Goal: Information Seeking & Learning: Compare options

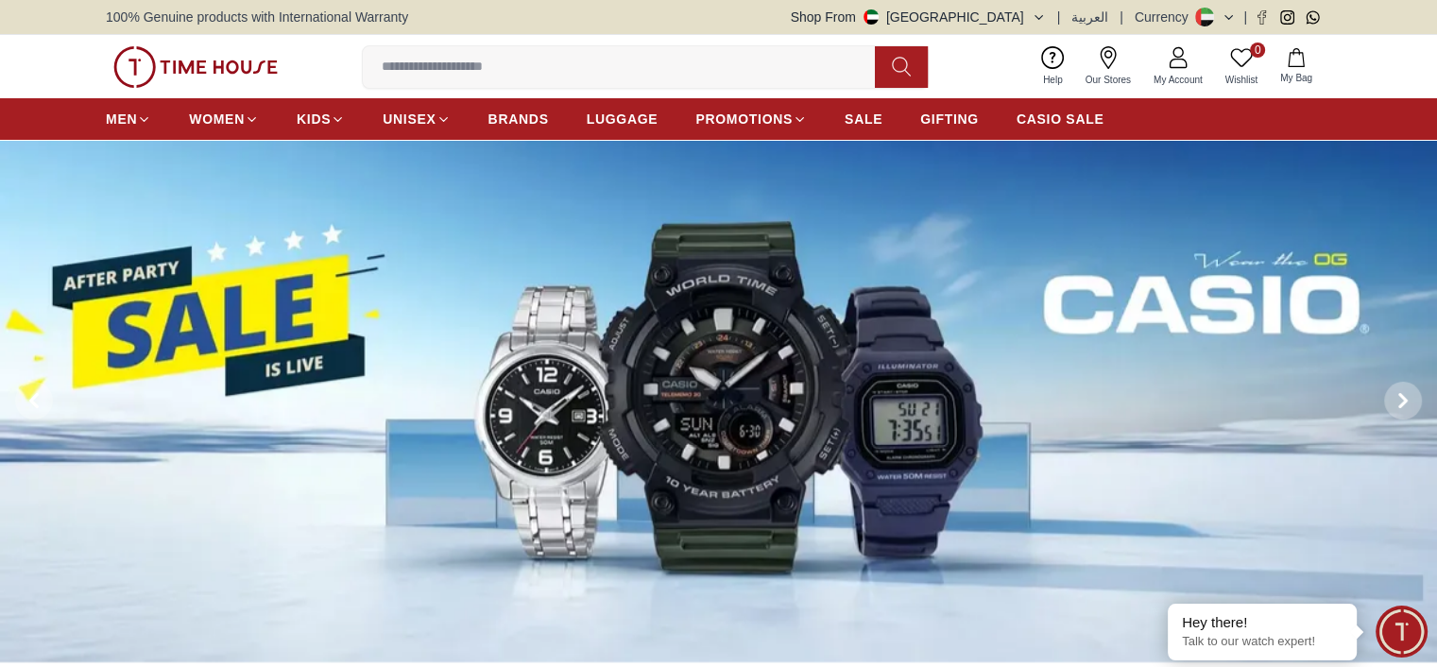
scroll to position [189, 0]
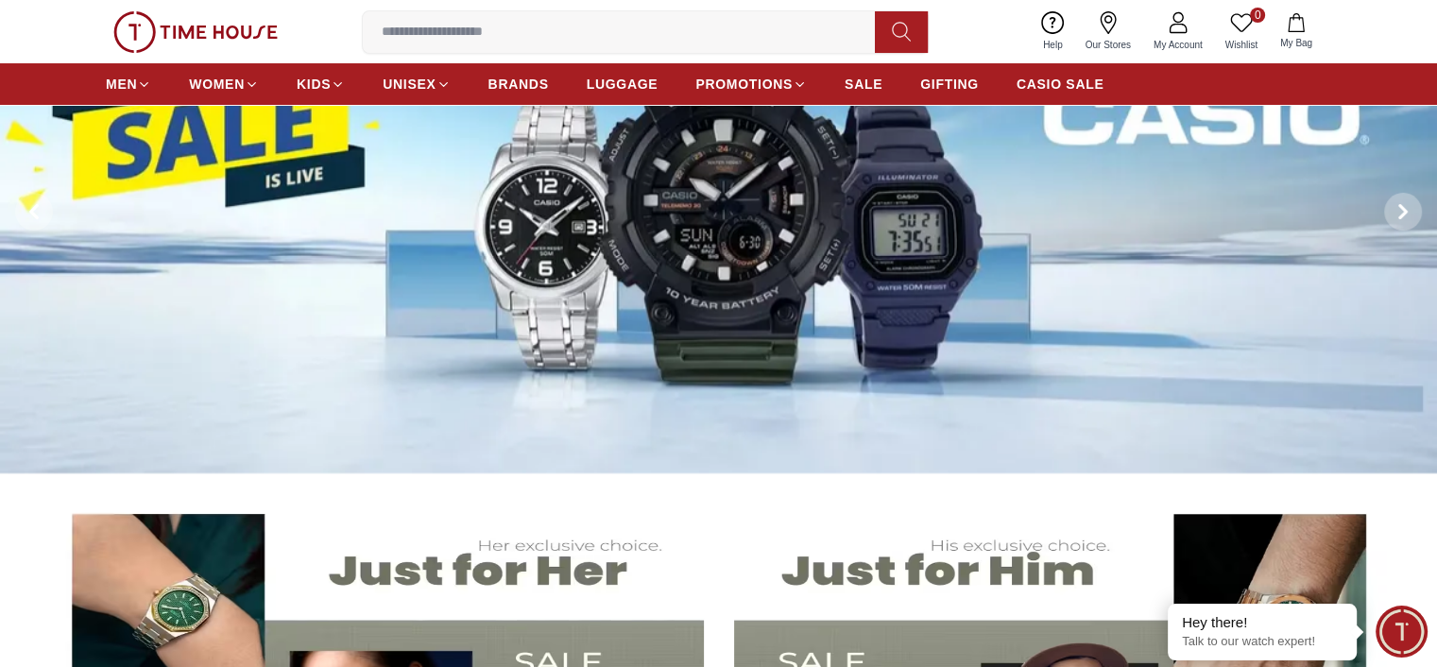
click at [718, 233] on img at bounding box center [718, 212] width 1437 height 522
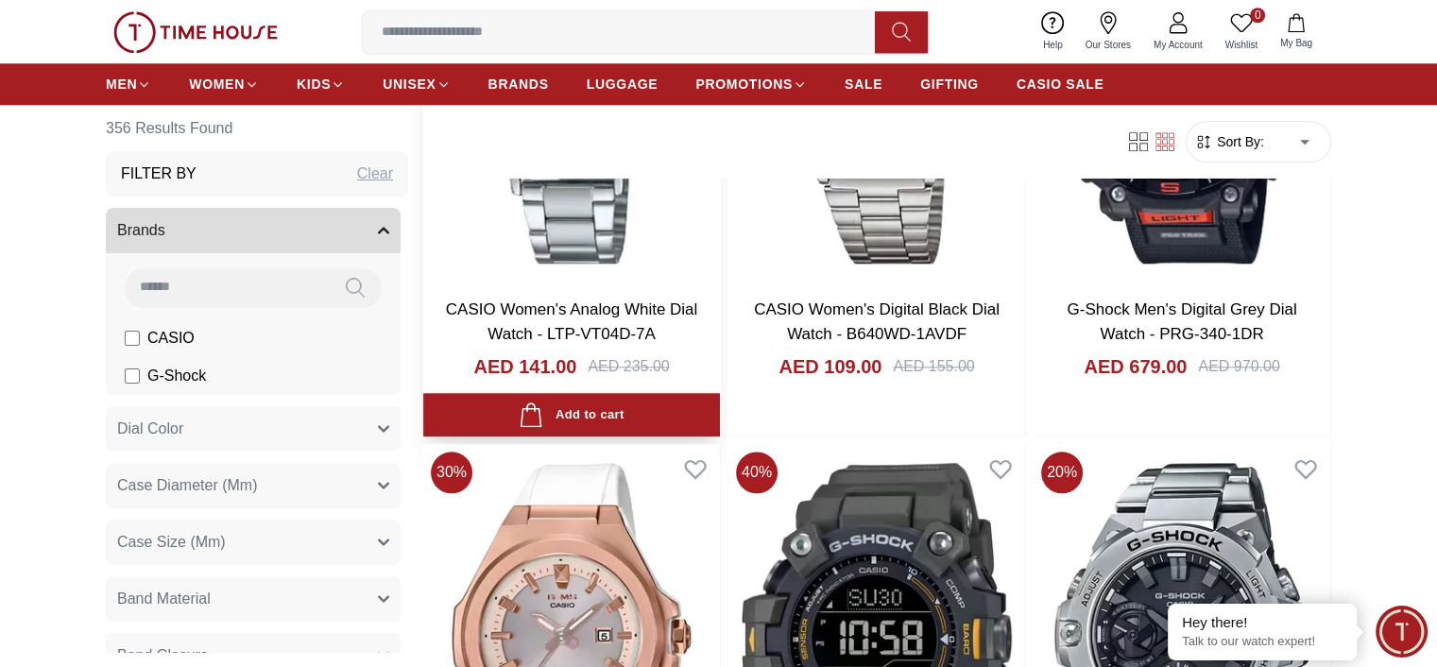
scroll to position [1984, 0]
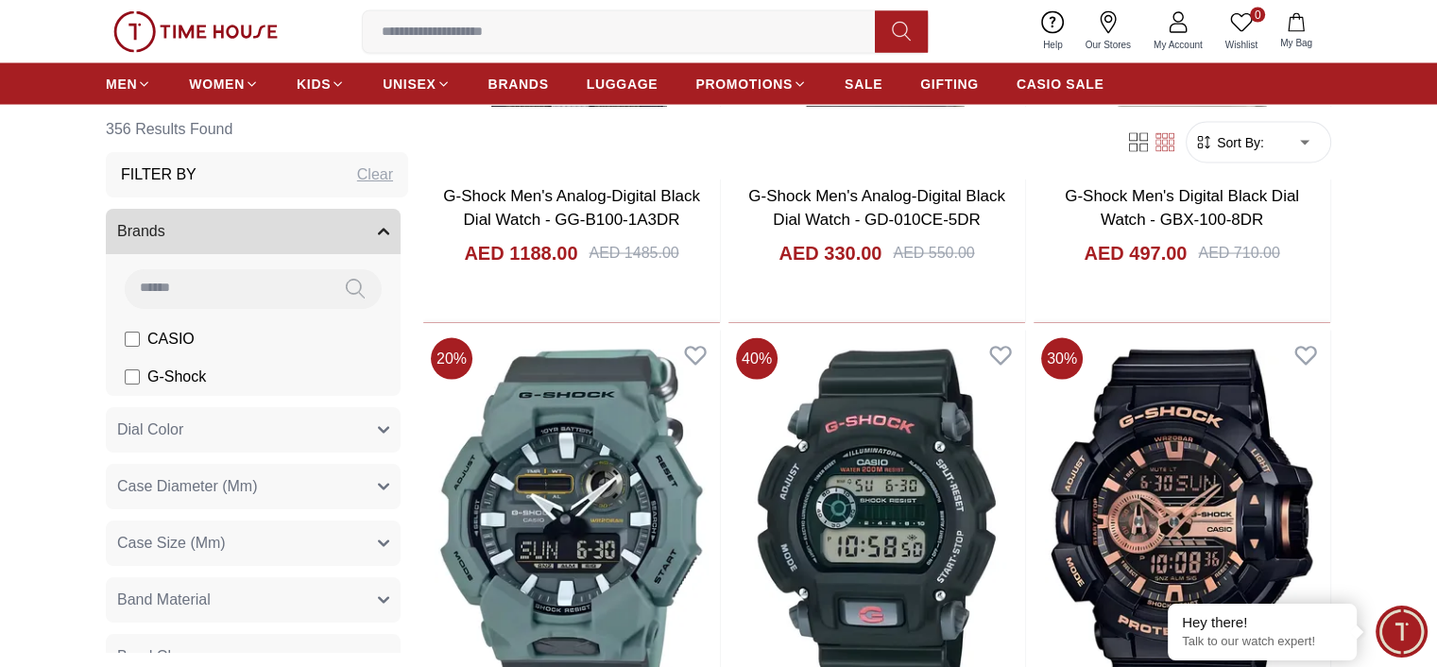
scroll to position [3967, 0]
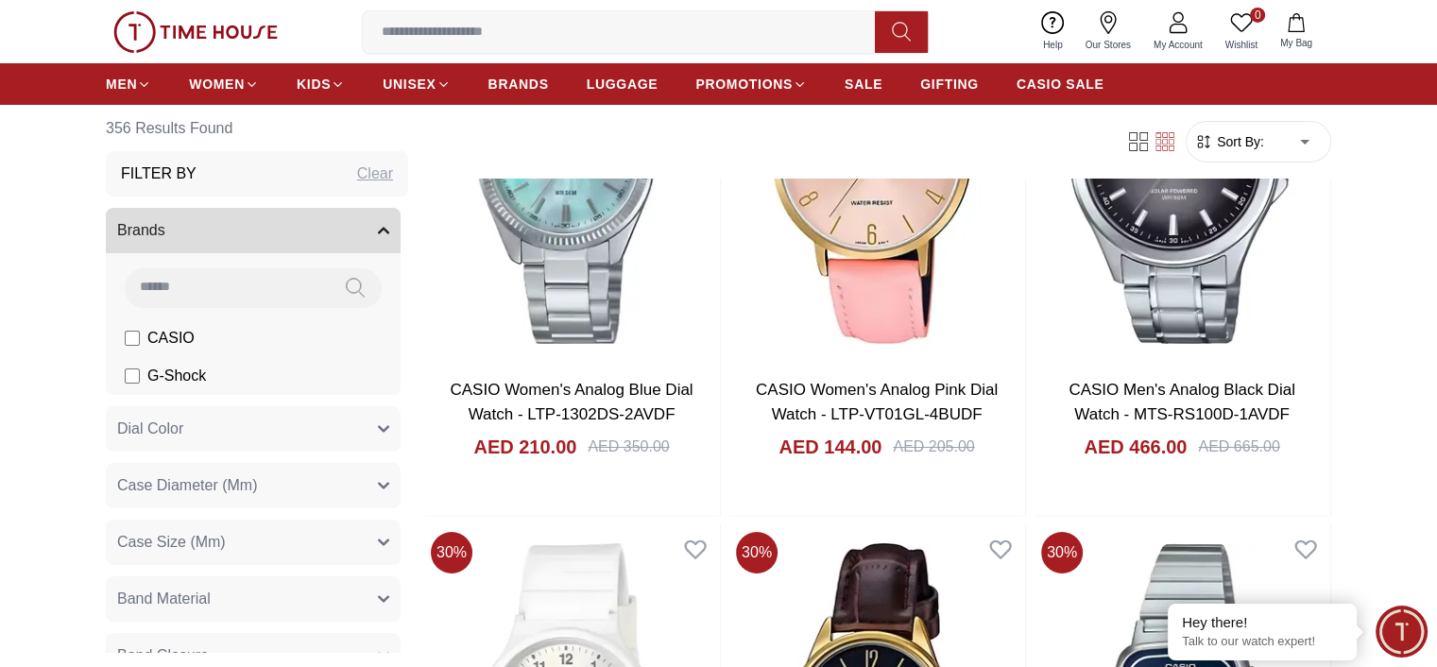
scroll to position [7085, 0]
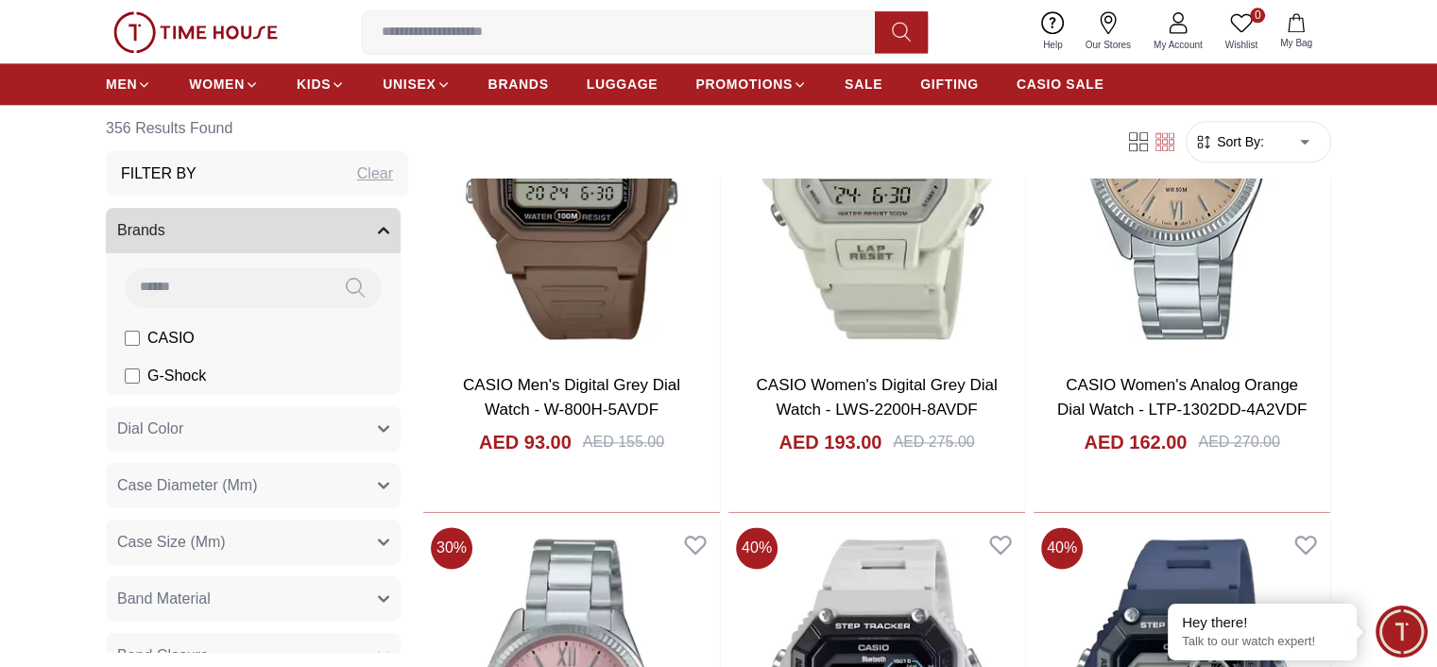
scroll to position [9635, 0]
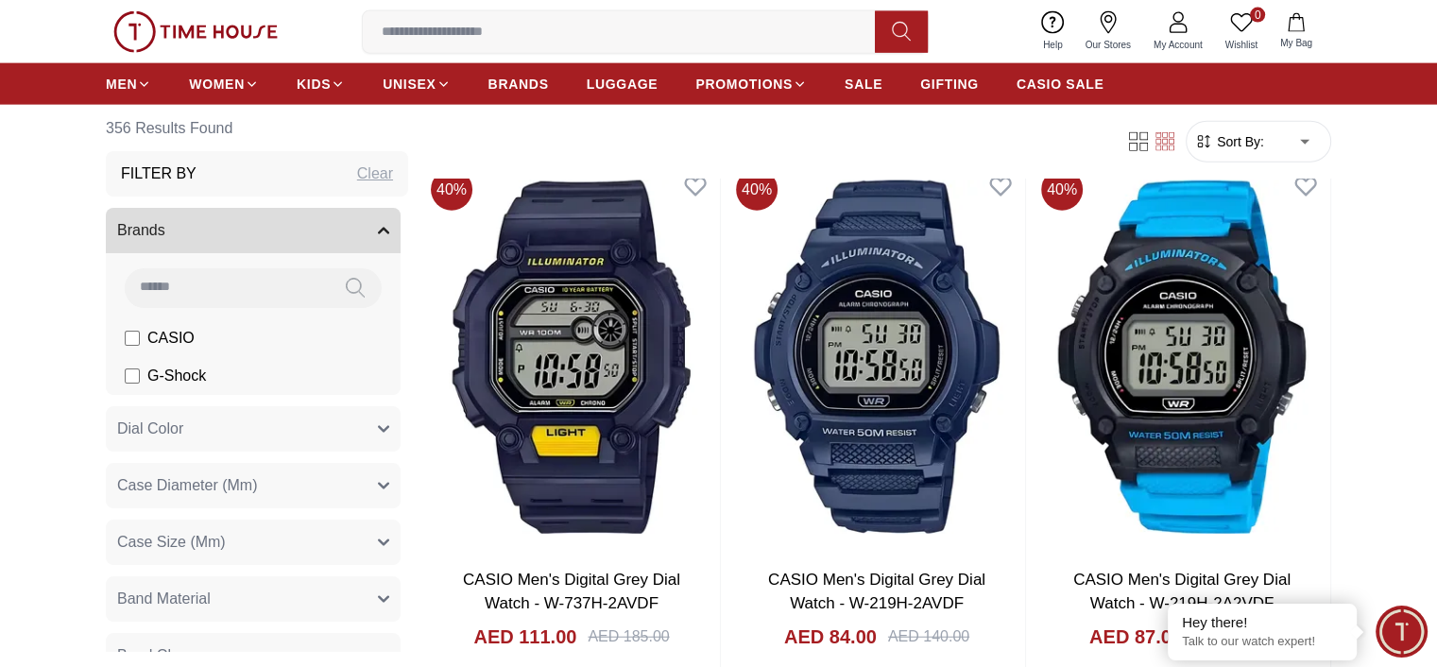
scroll to position [11524, 0]
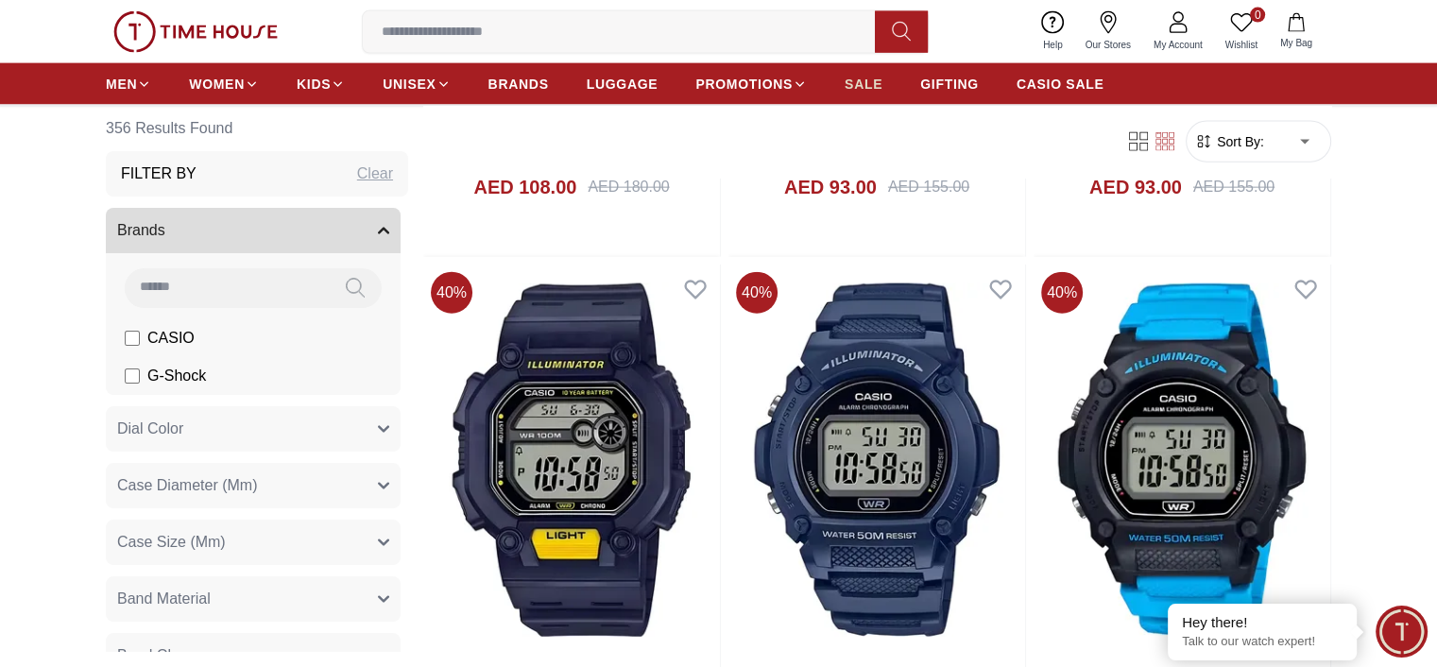
click at [861, 82] on span "SALE" at bounding box center [863, 84] width 38 height 19
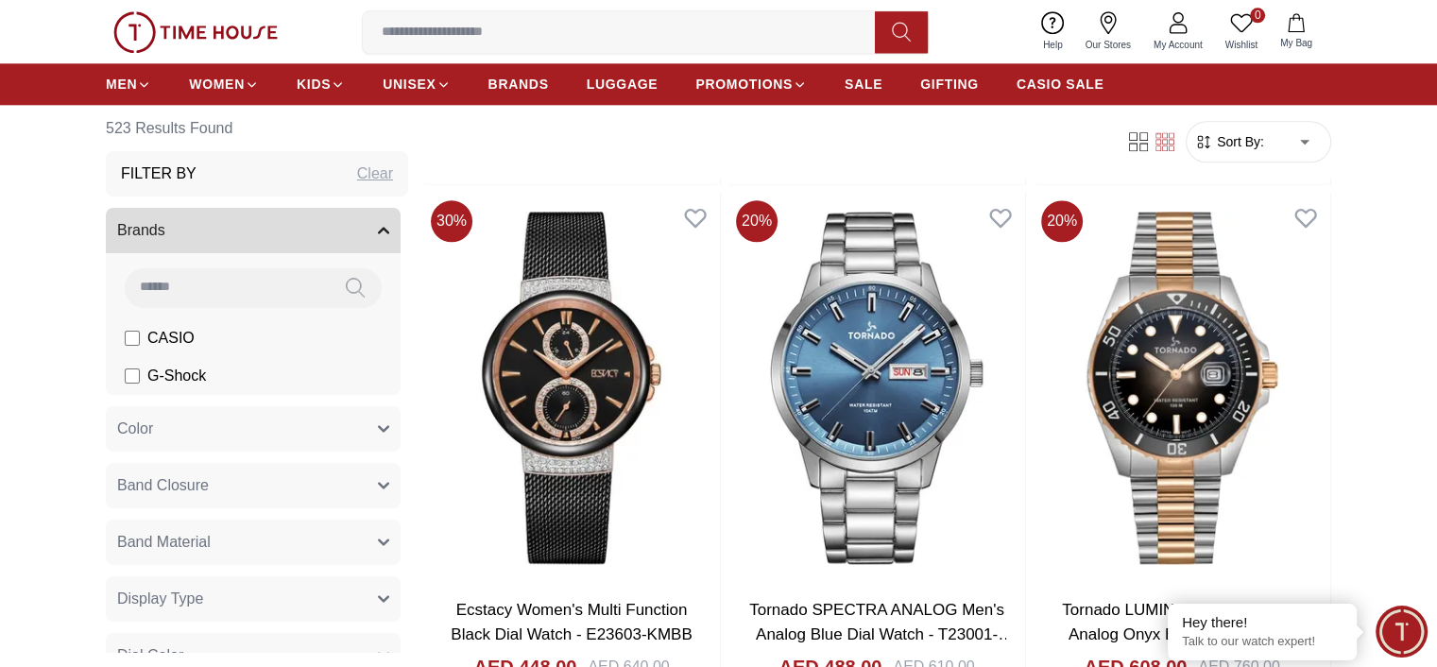
scroll to position [2362, 0]
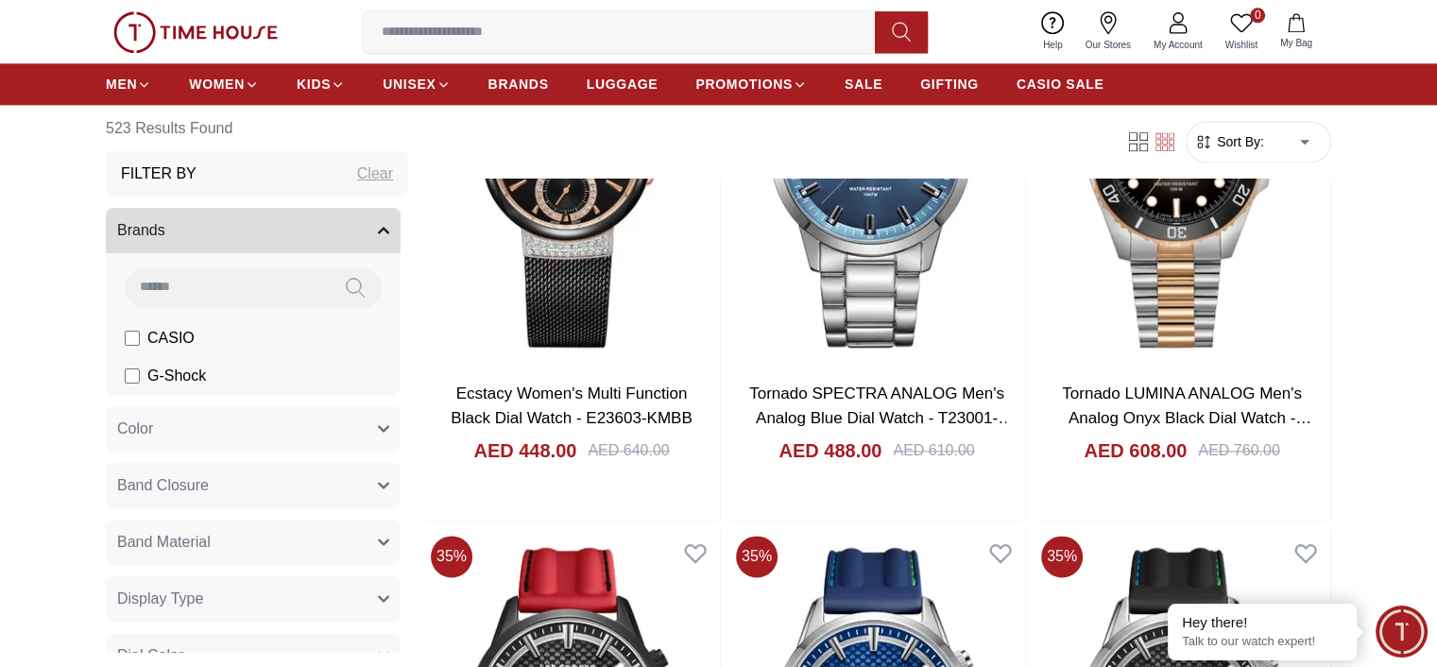
scroll to position [2550, 0]
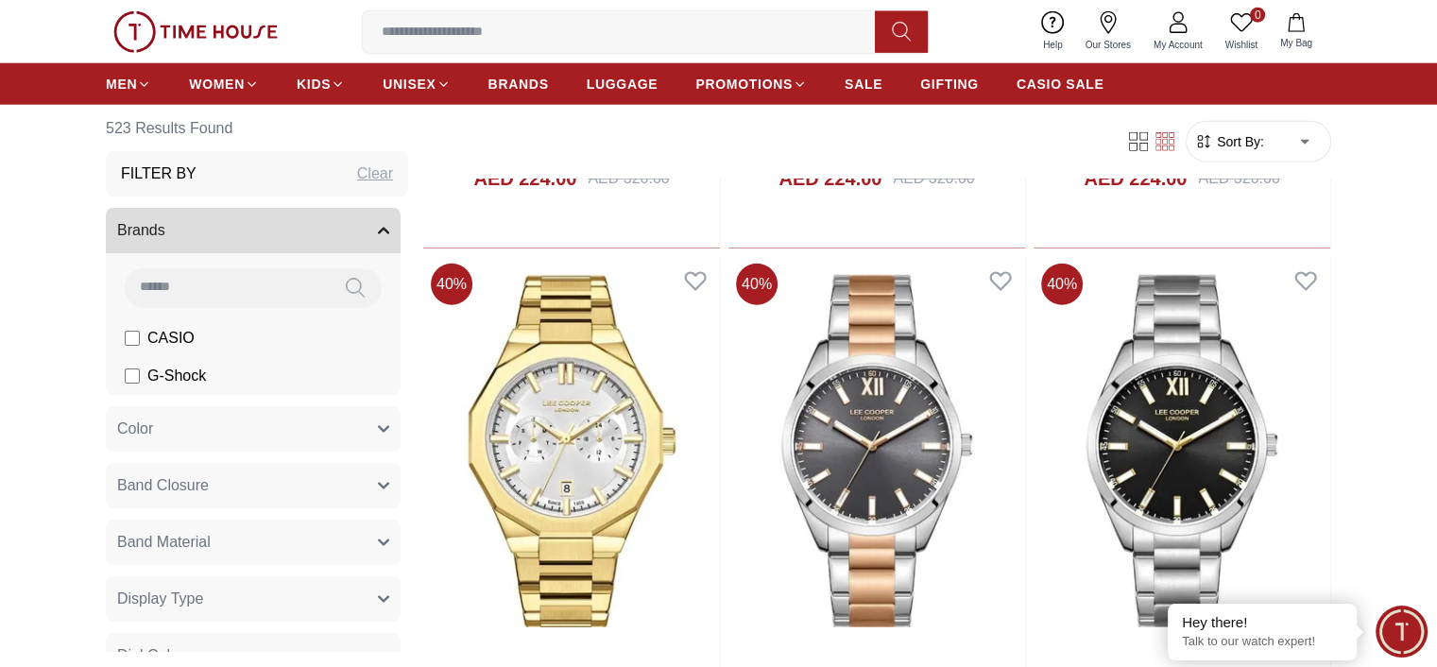
scroll to position [5101, 0]
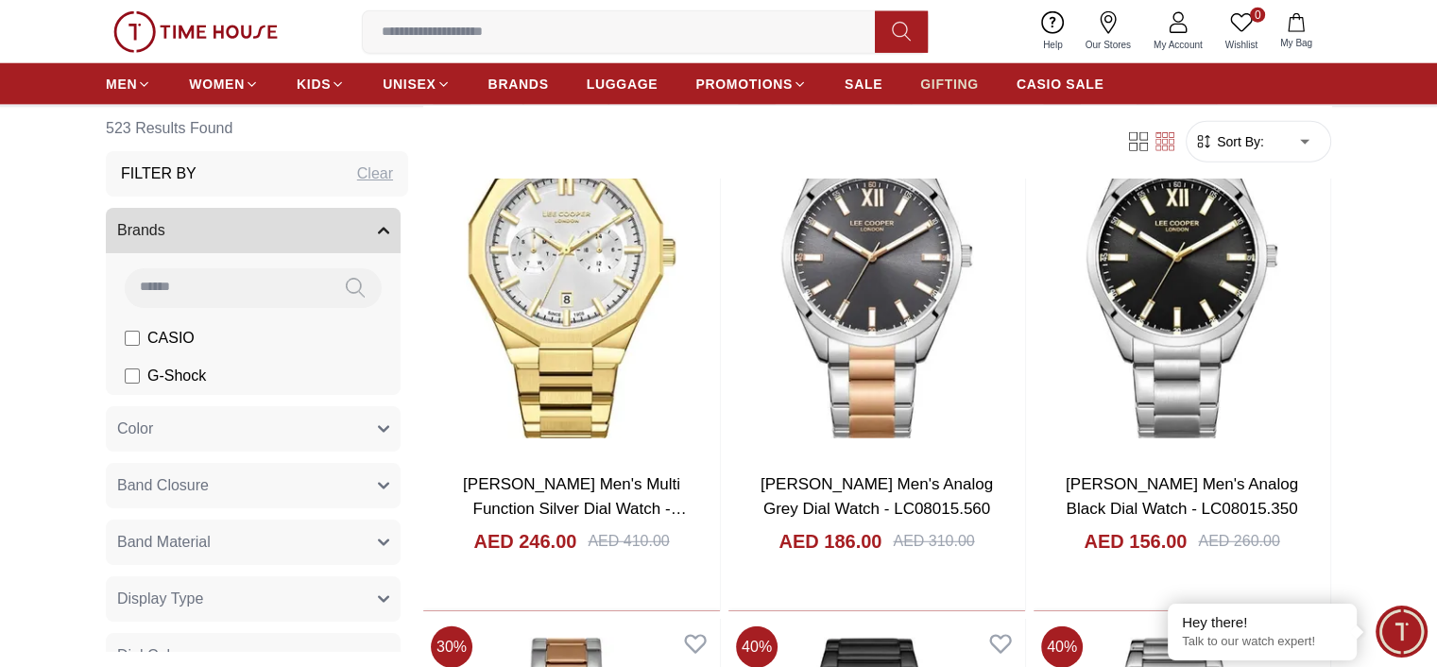
click at [938, 84] on span "GIFTING" at bounding box center [949, 84] width 59 height 19
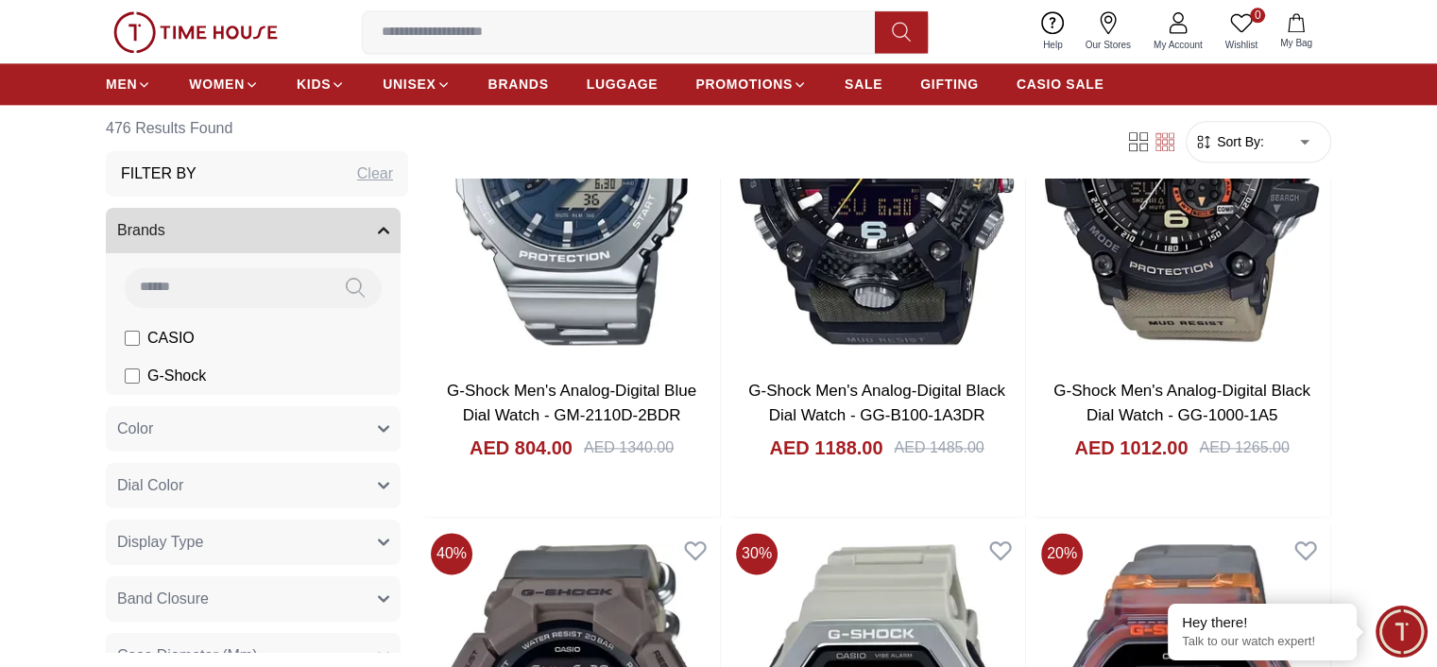
scroll to position [2456, 0]
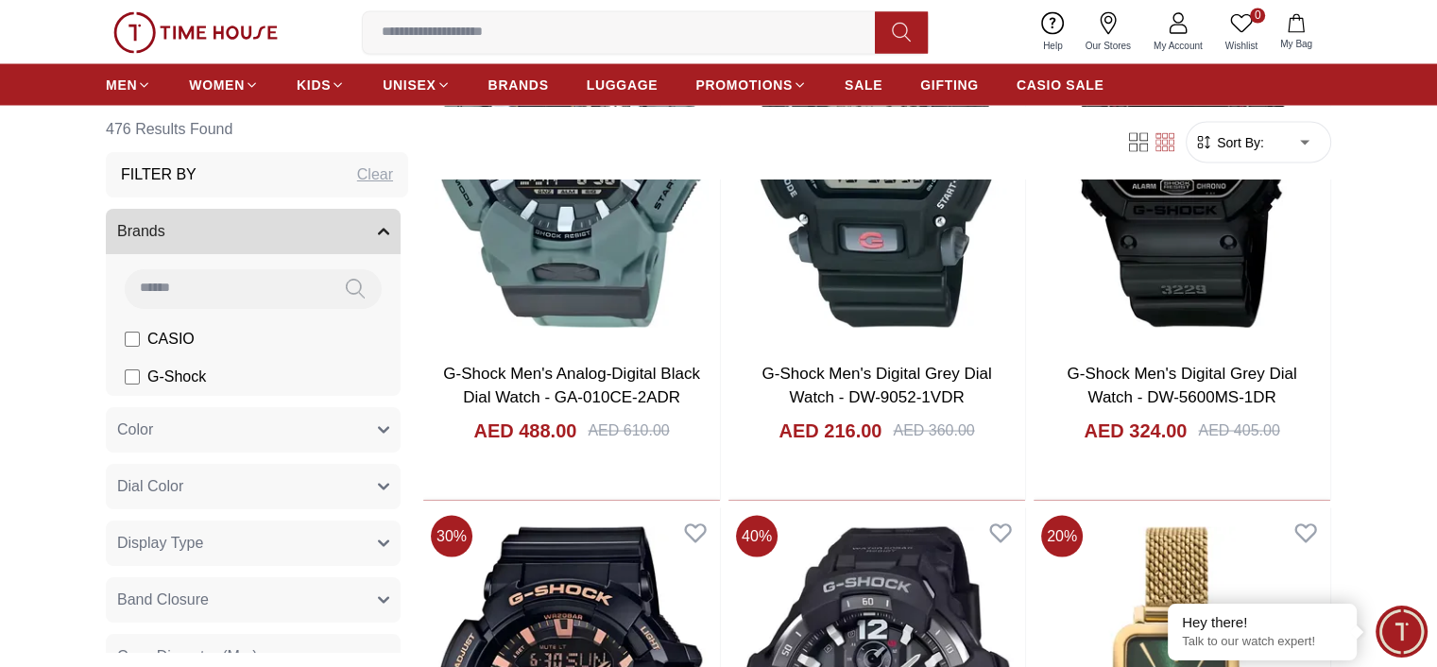
scroll to position [3590, 0]
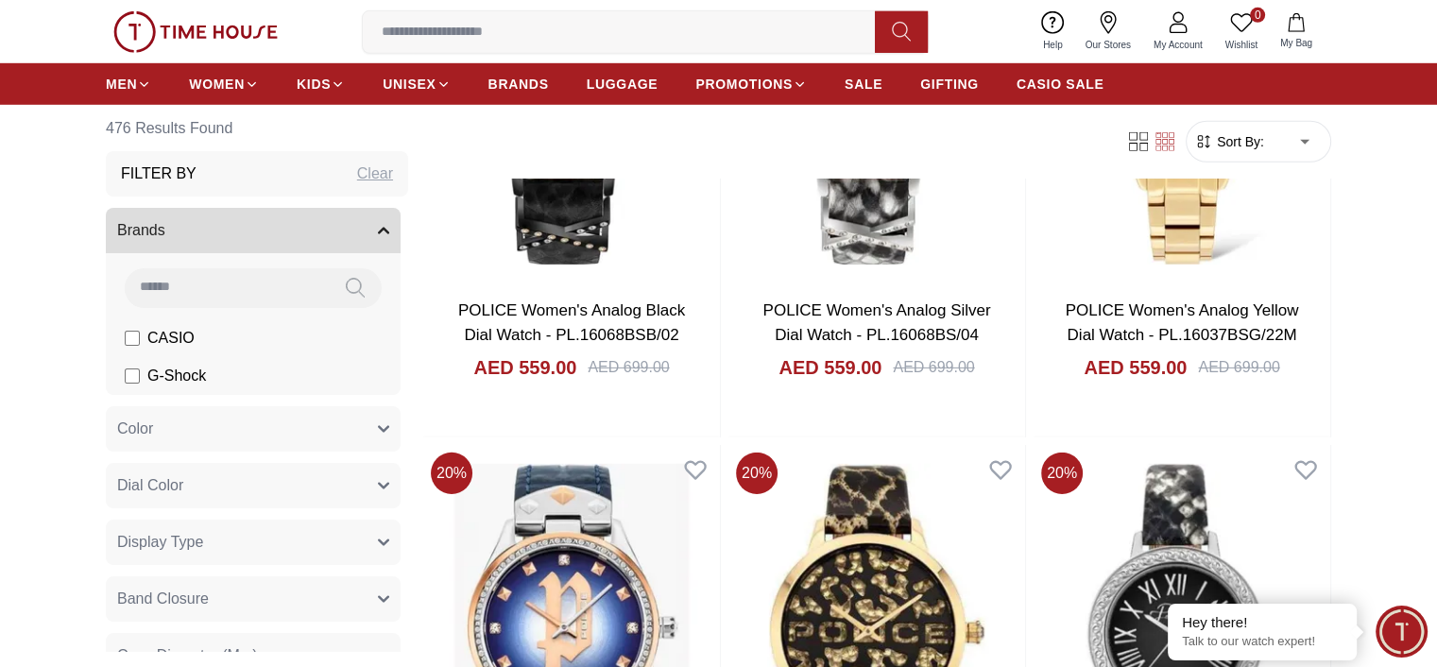
scroll to position [5680, 0]
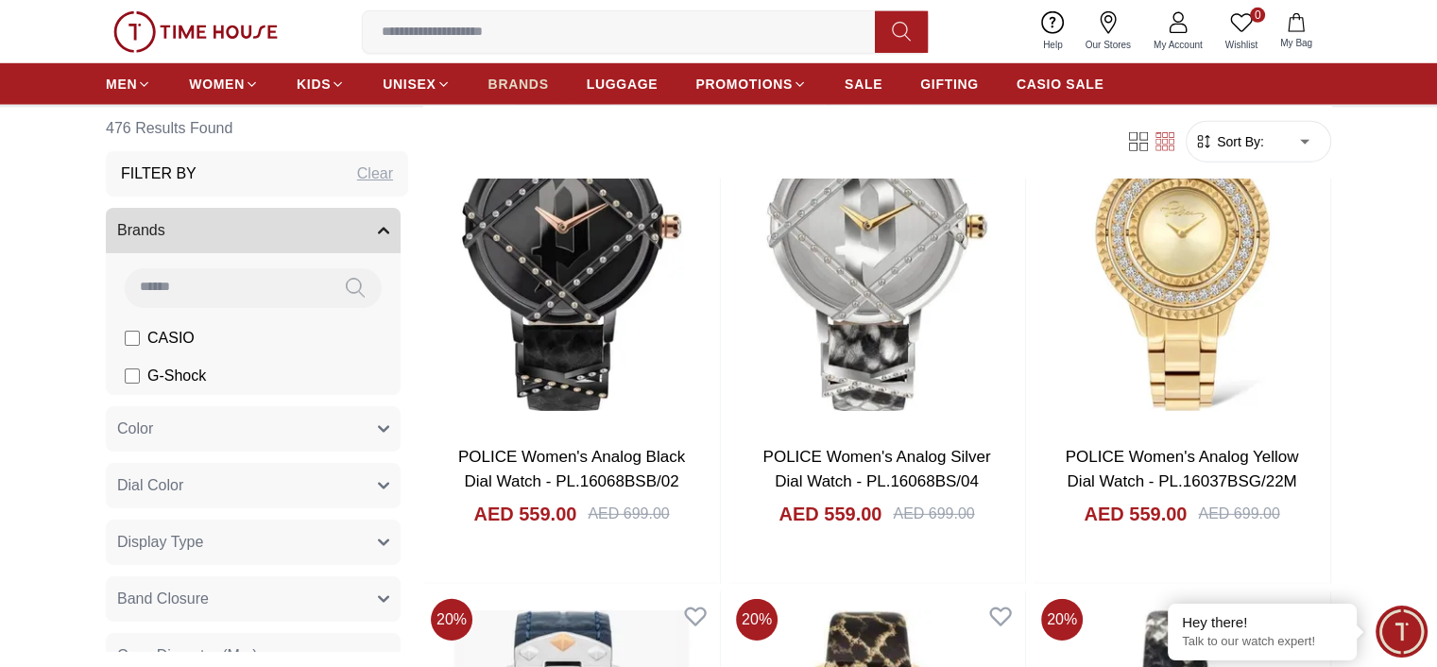
click at [518, 88] on span "BRANDS" at bounding box center [518, 84] width 60 height 19
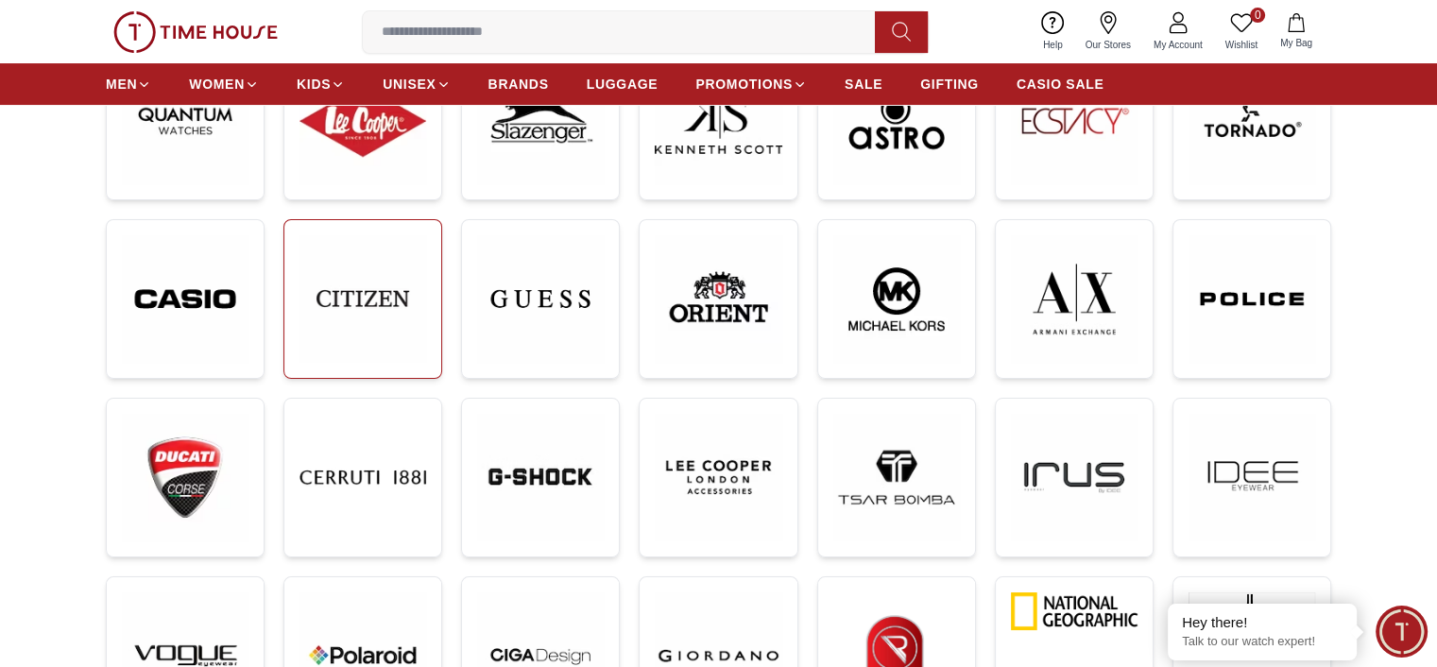
scroll to position [378, 0]
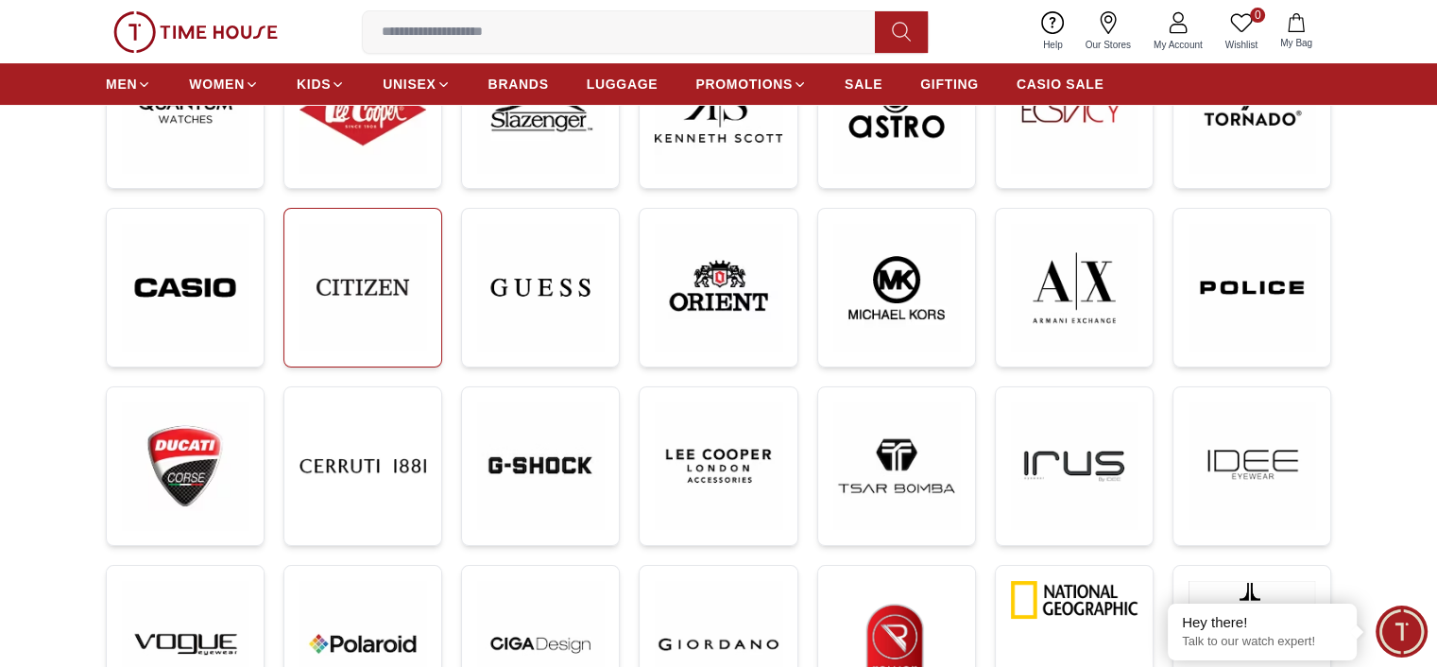
click at [389, 283] on img at bounding box center [362, 287] width 127 height 127
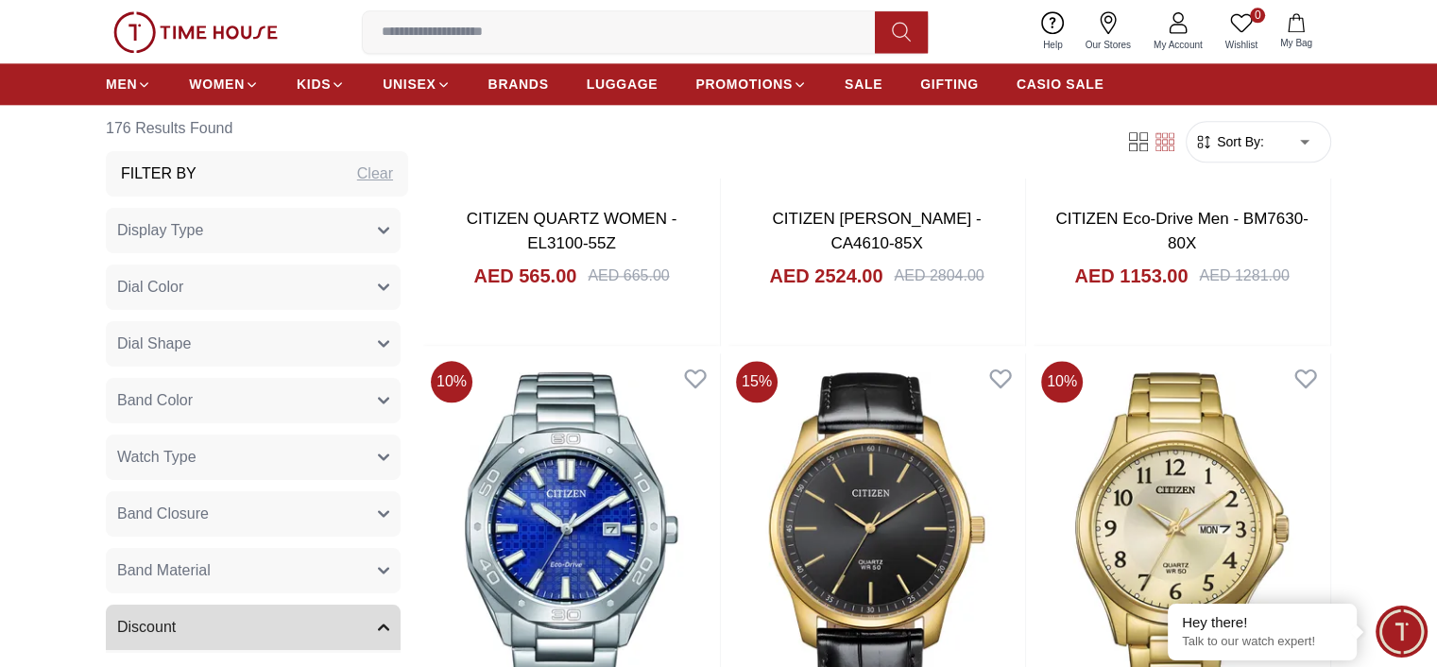
scroll to position [2645, 0]
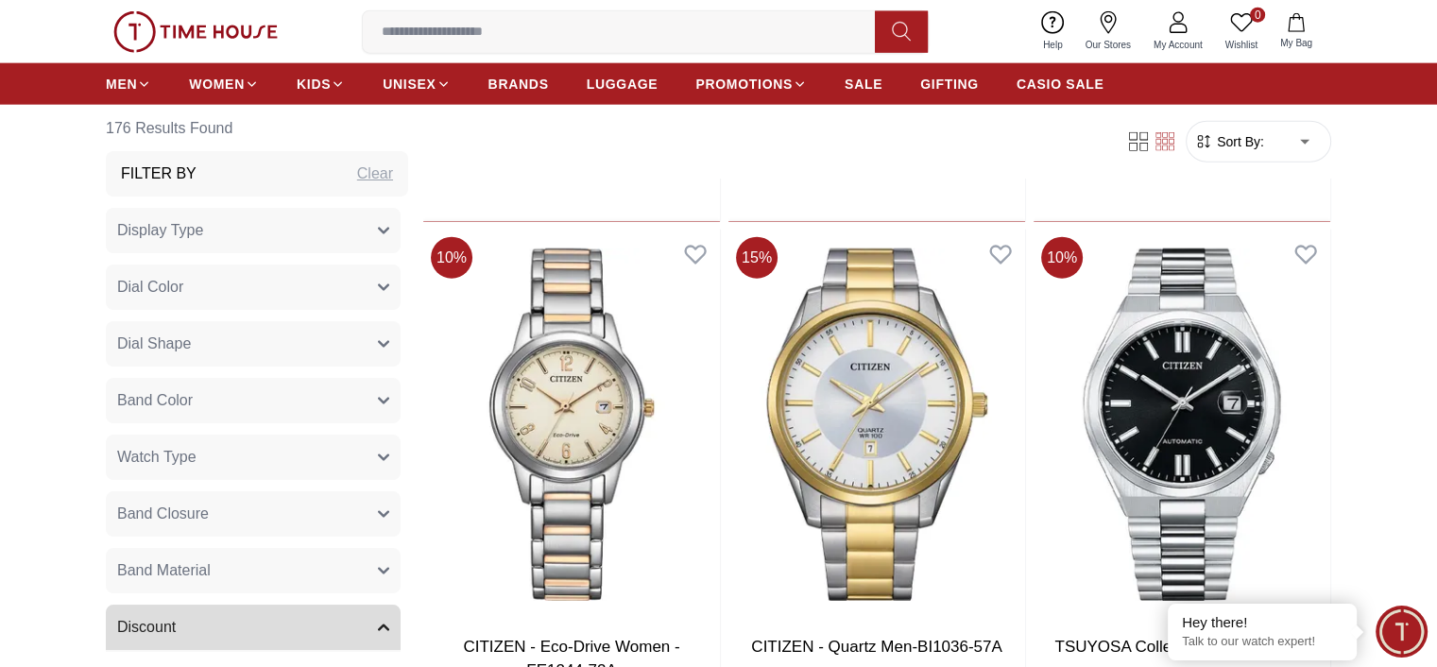
scroll to position [4646, 0]
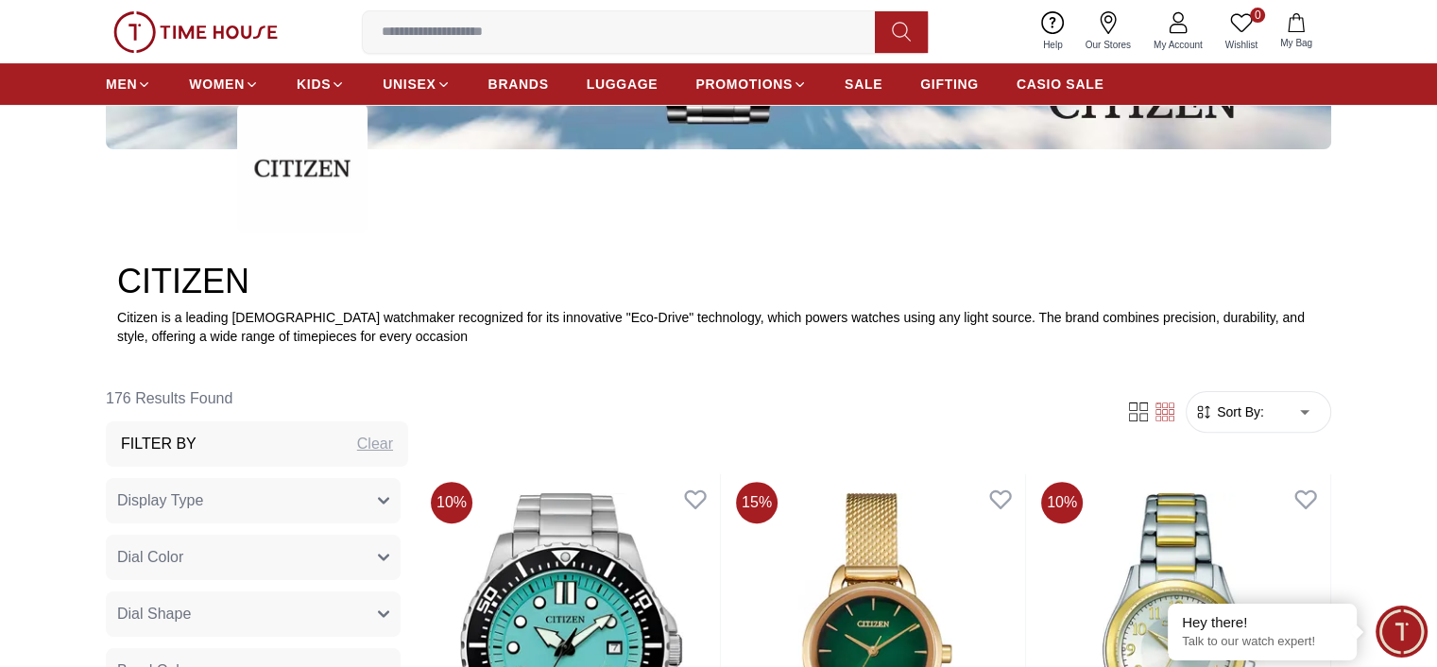
scroll to position [567, 0]
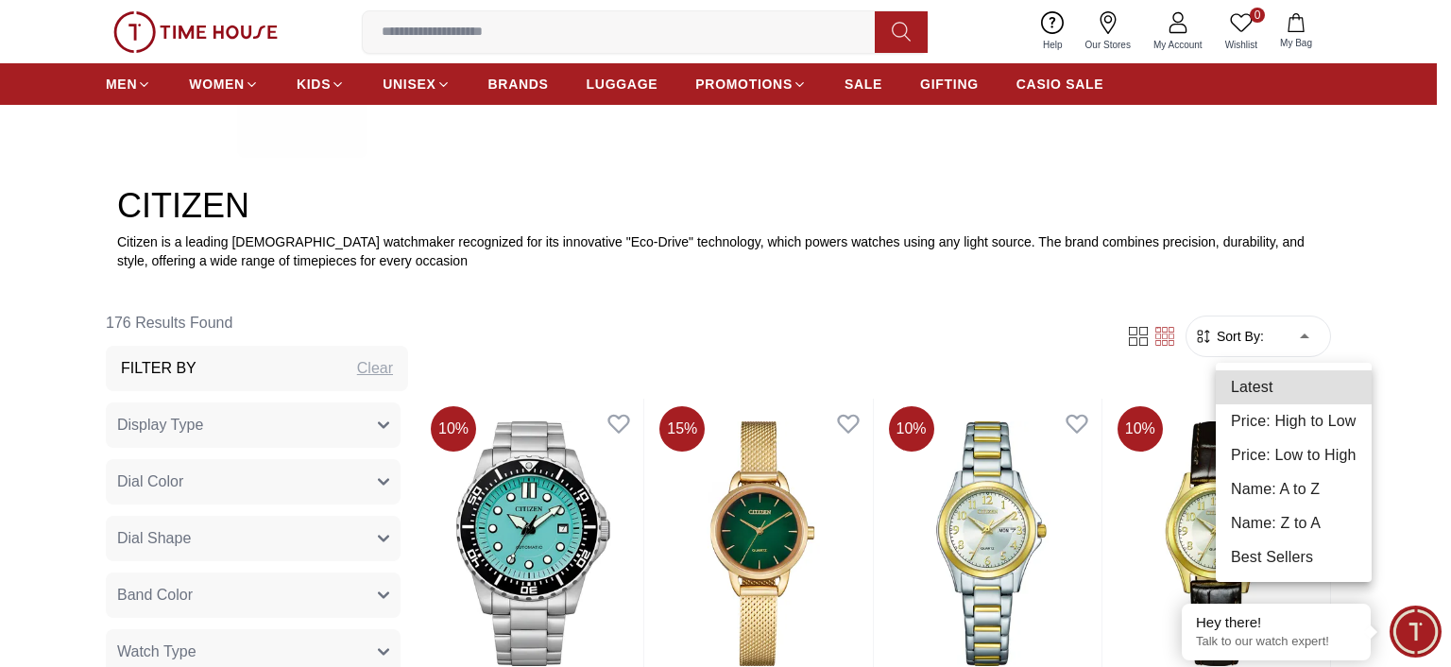
click at [1309, 457] on li "Price: Low to High" at bounding box center [1294, 455] width 156 height 34
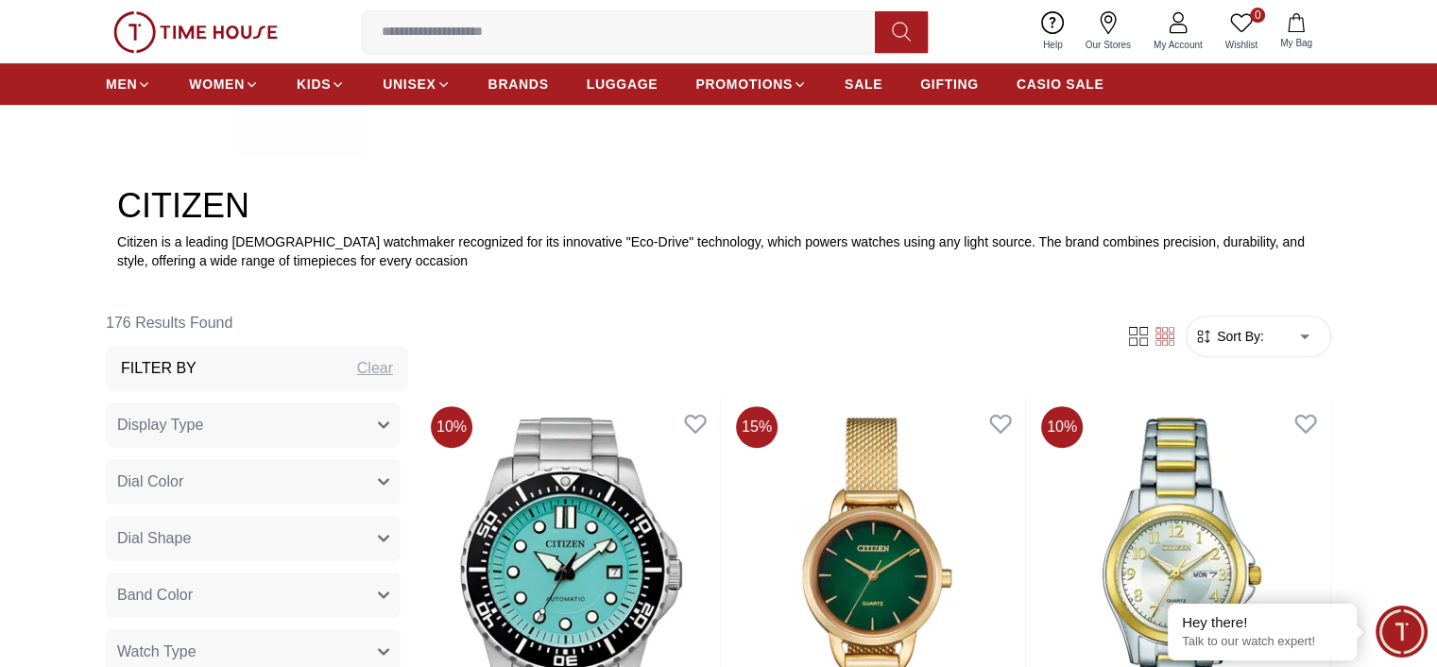
type input "*"
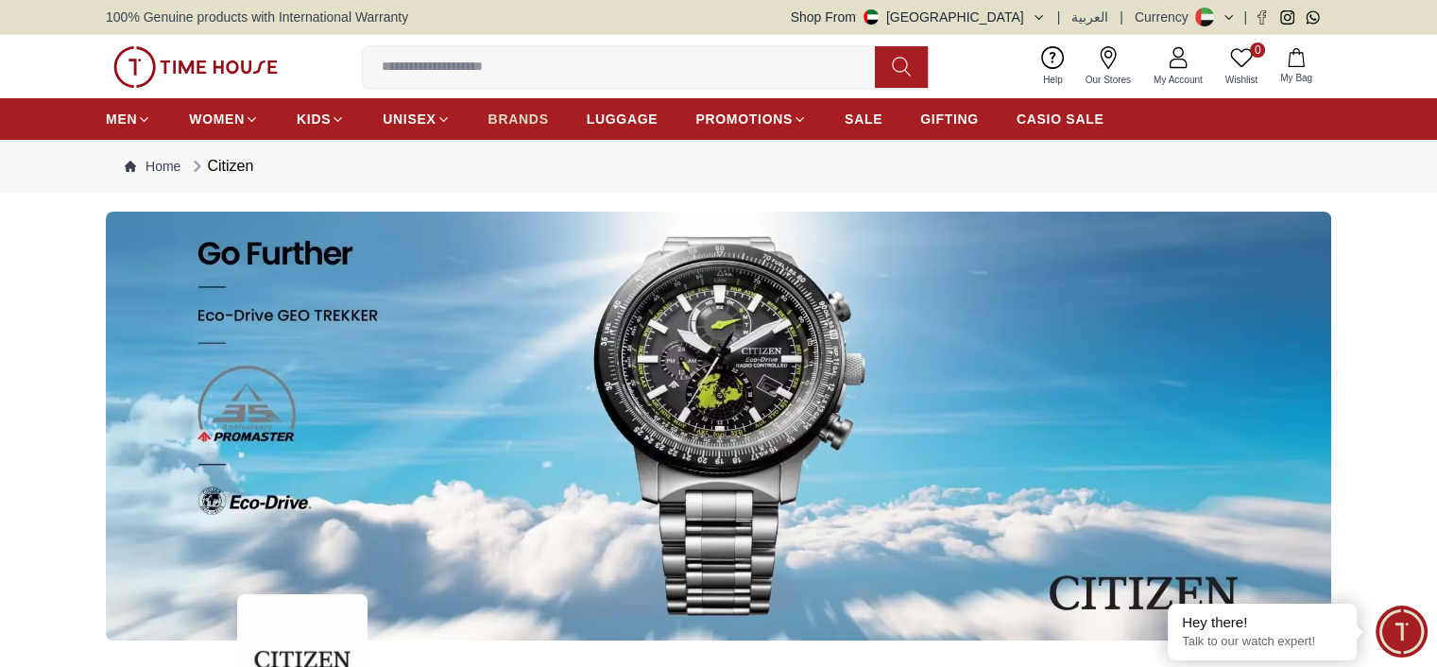
click at [516, 115] on span "BRANDS" at bounding box center [518, 119] width 60 height 19
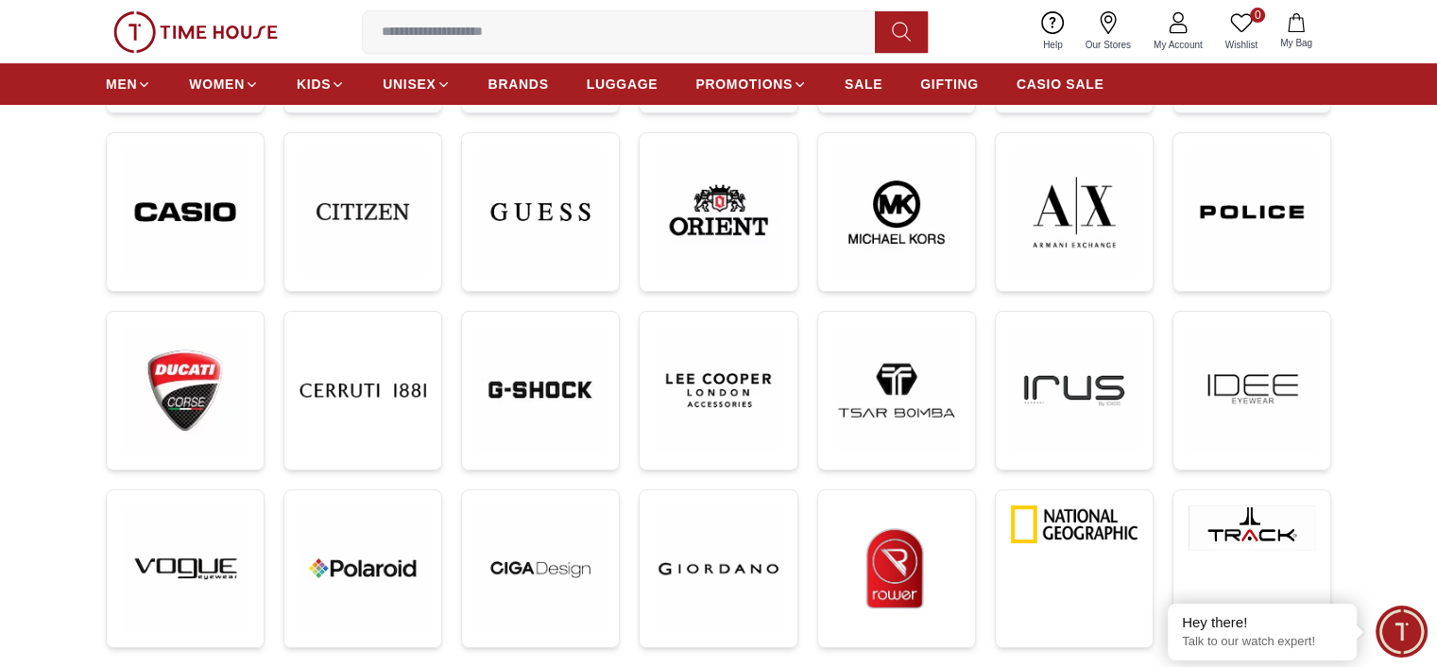
scroll to position [472, 0]
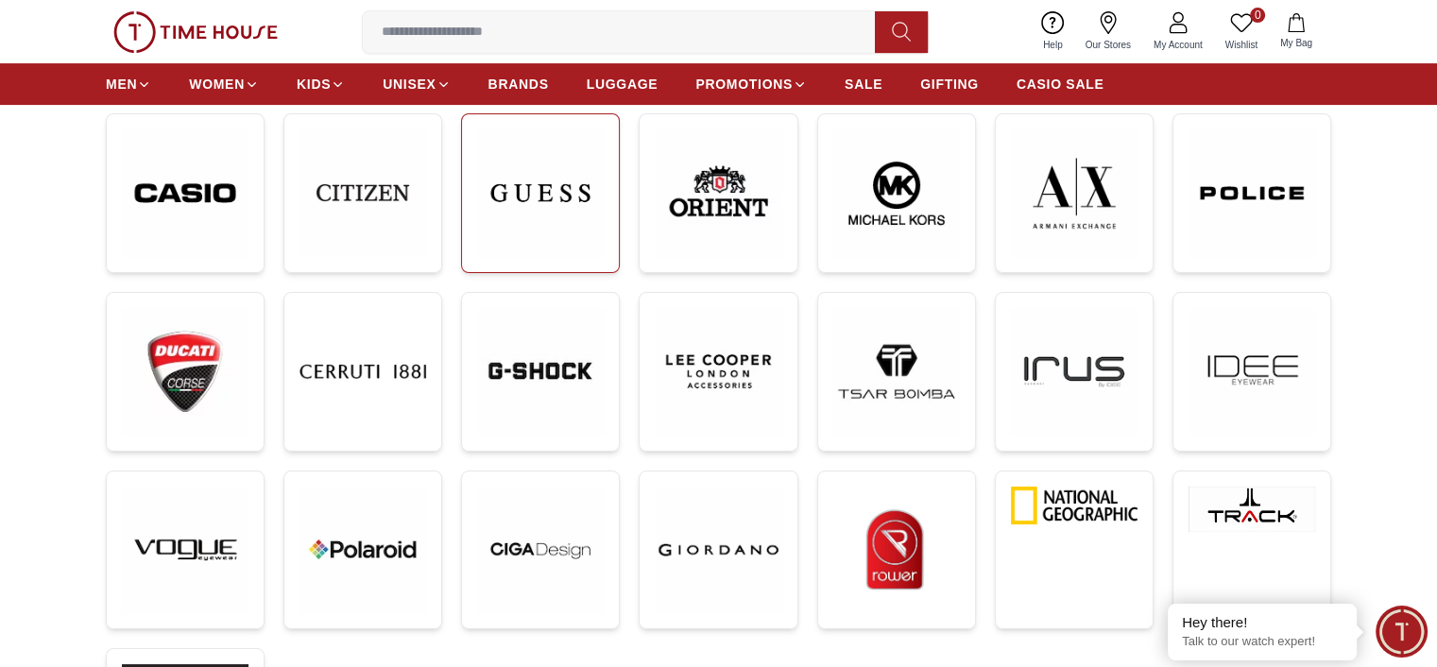
click at [531, 243] on img at bounding box center [540, 193] width 127 height 128
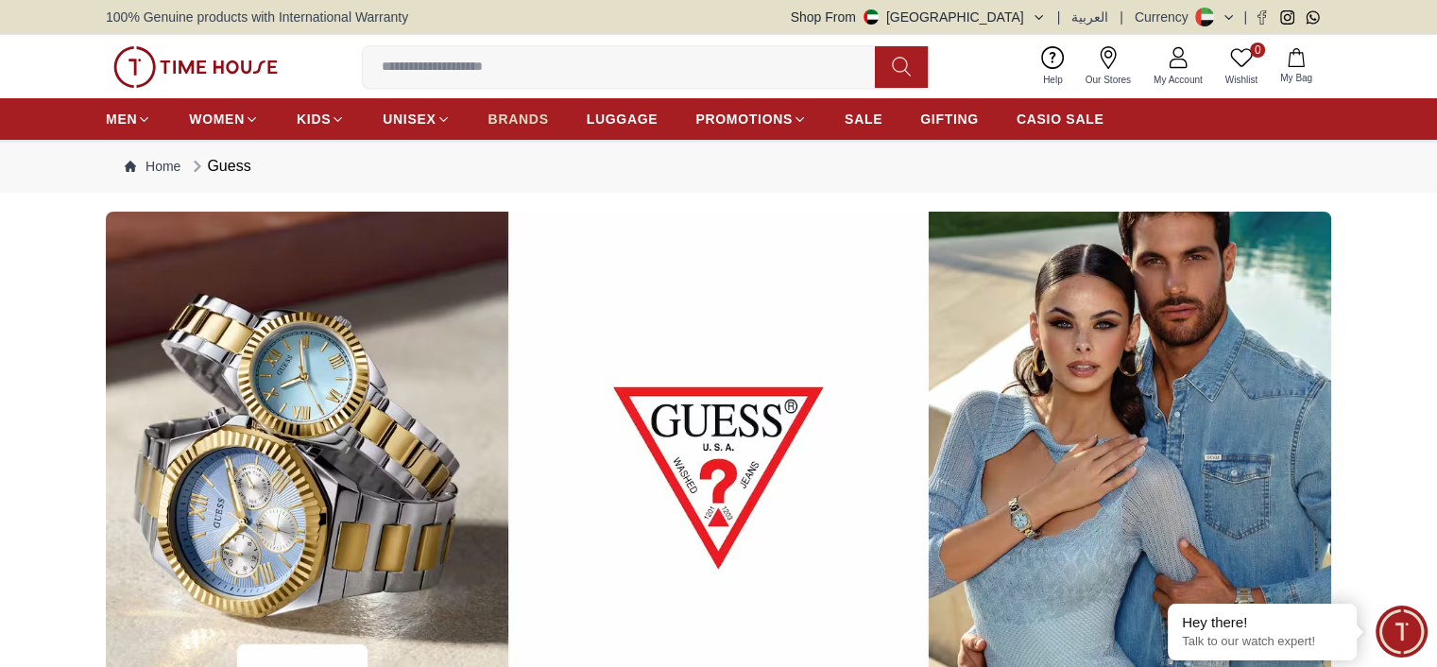
click at [531, 121] on span "BRANDS" at bounding box center [518, 119] width 60 height 19
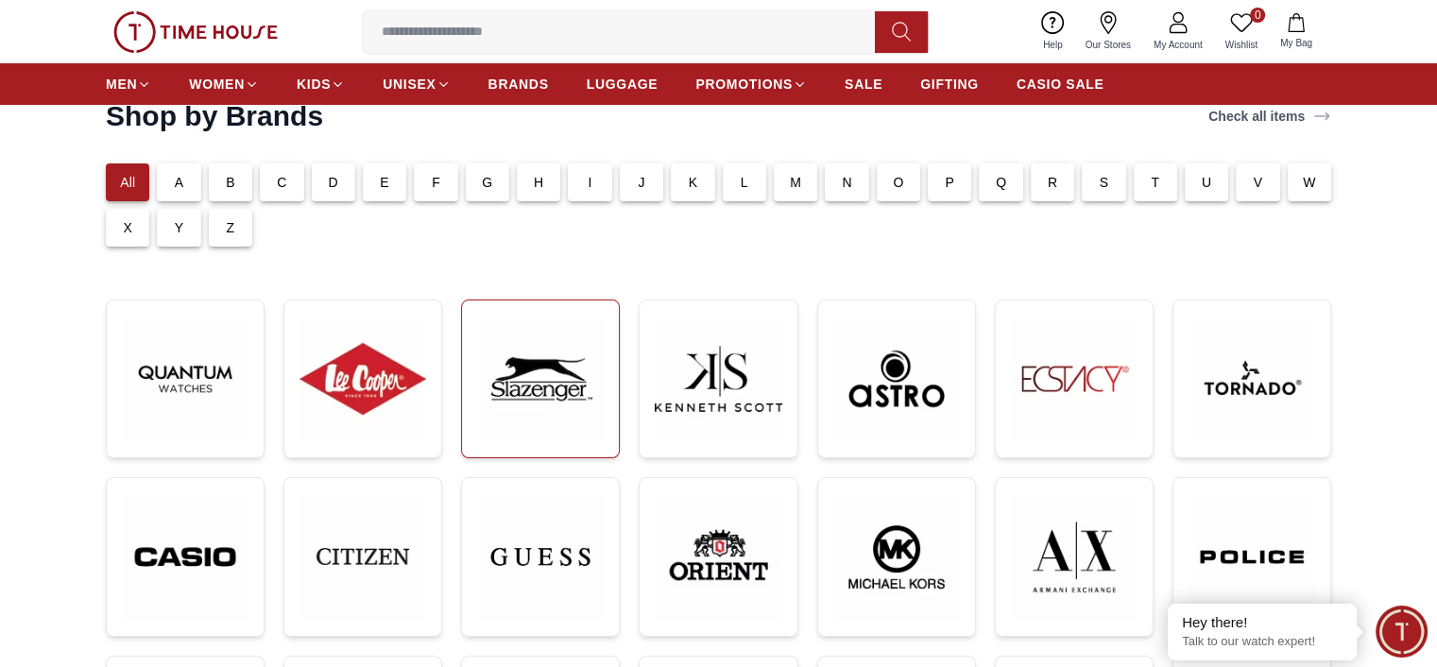
scroll to position [189, 0]
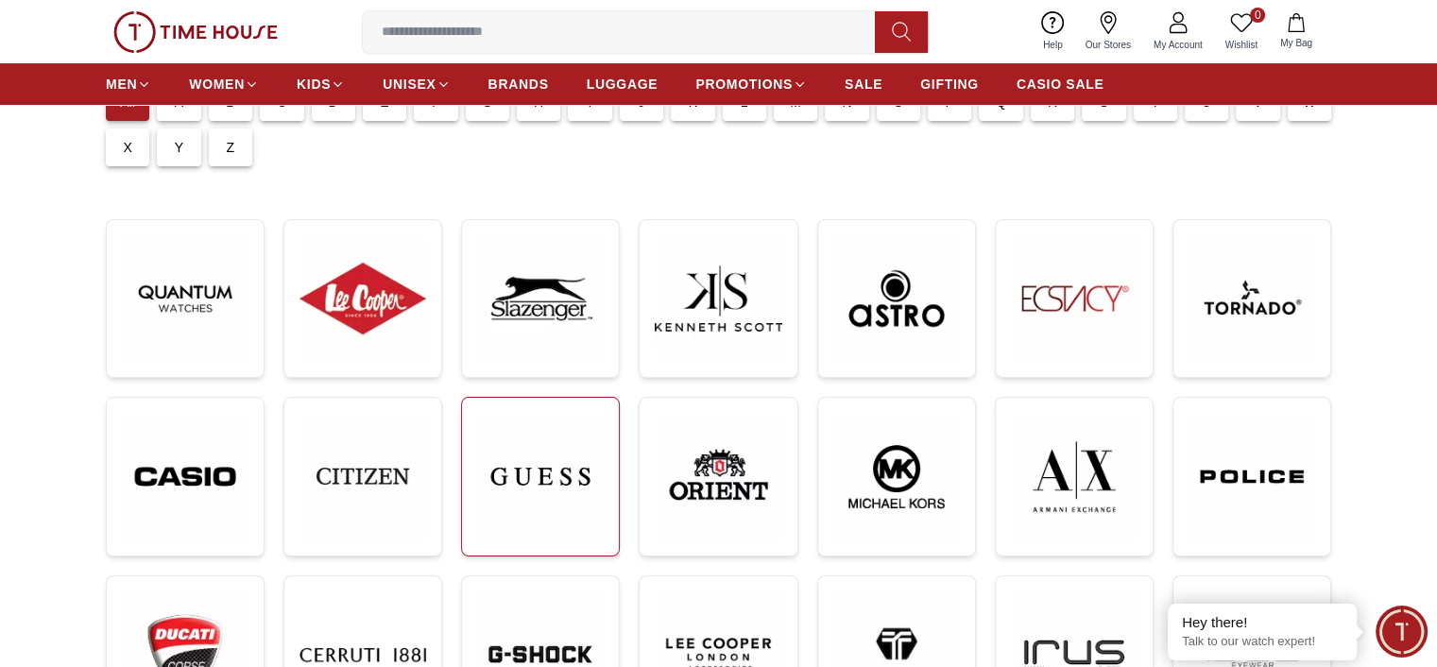
click at [570, 455] on img at bounding box center [540, 477] width 127 height 128
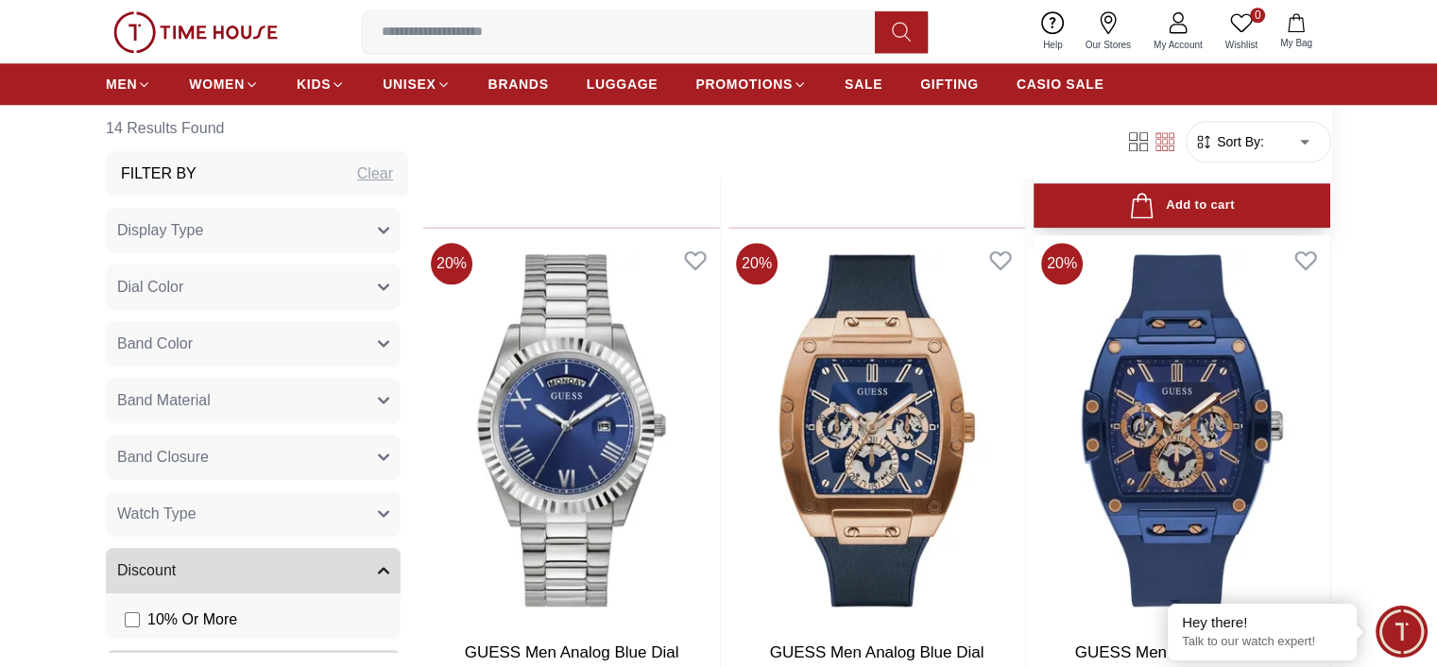
scroll to position [1984, 0]
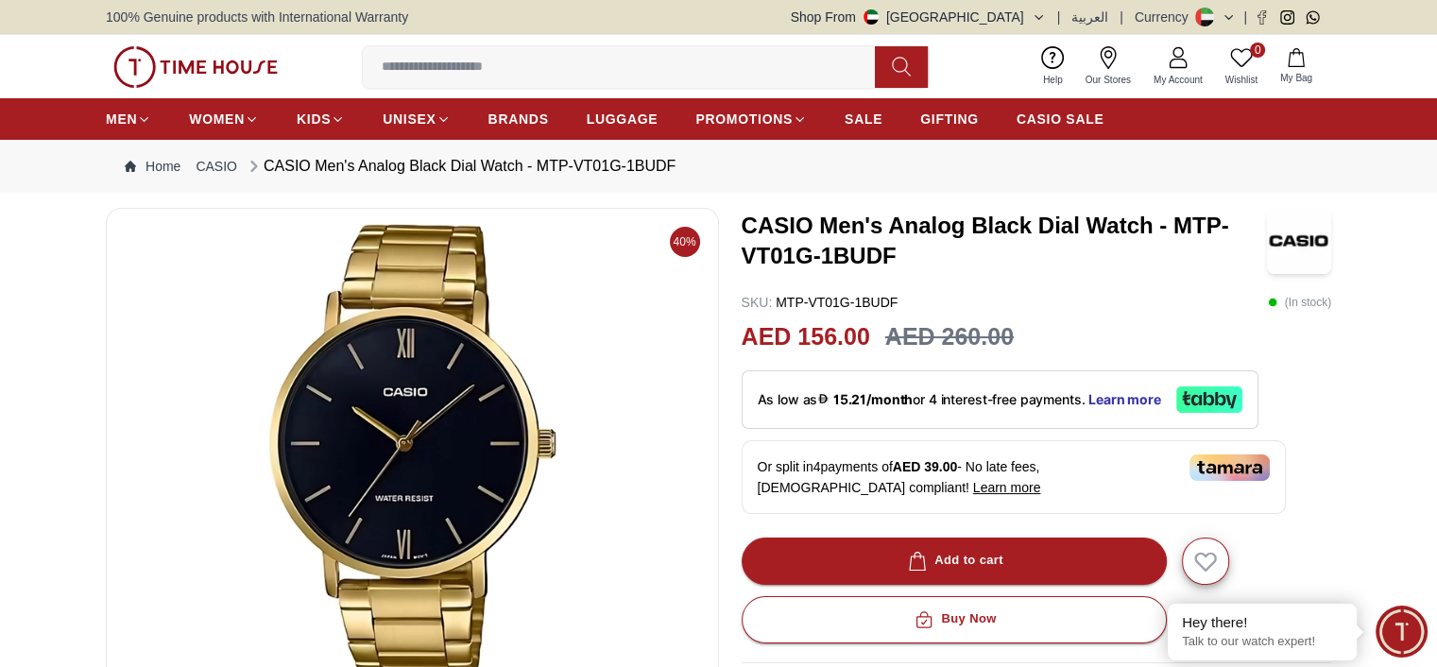
scroll to position [94, 0]
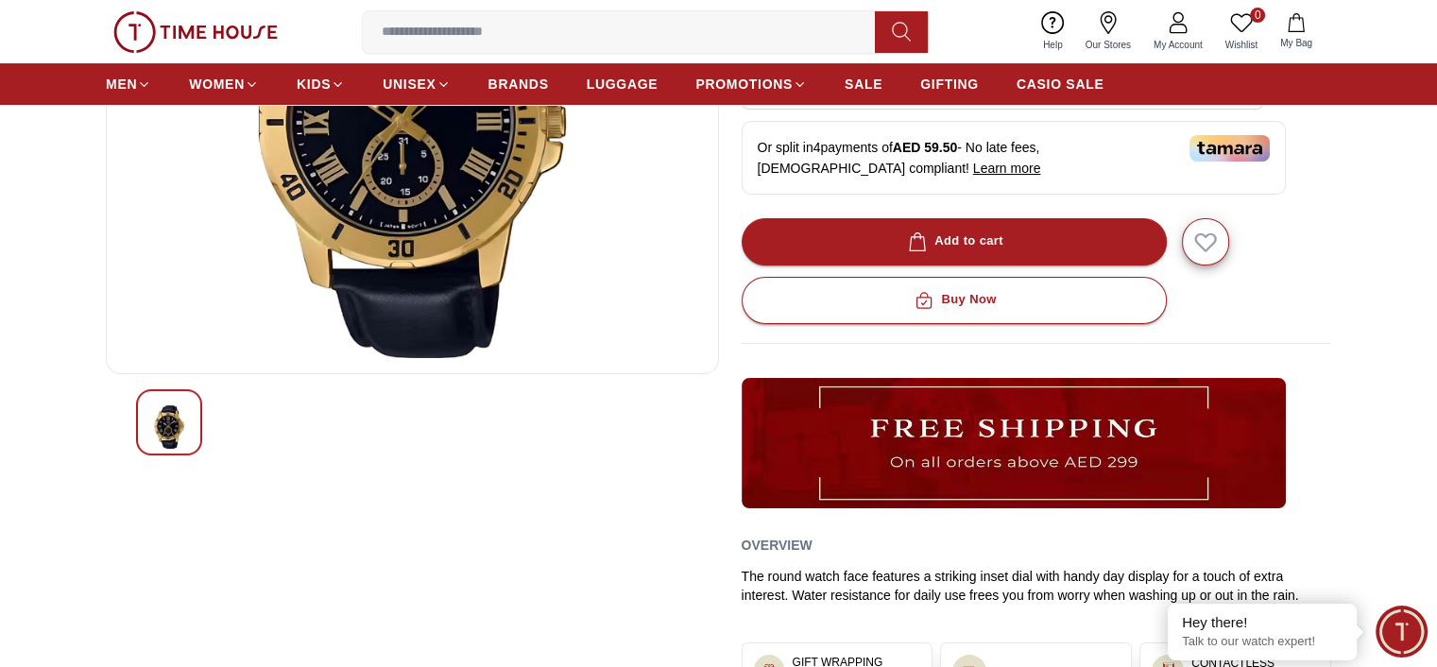
scroll to position [94, 0]
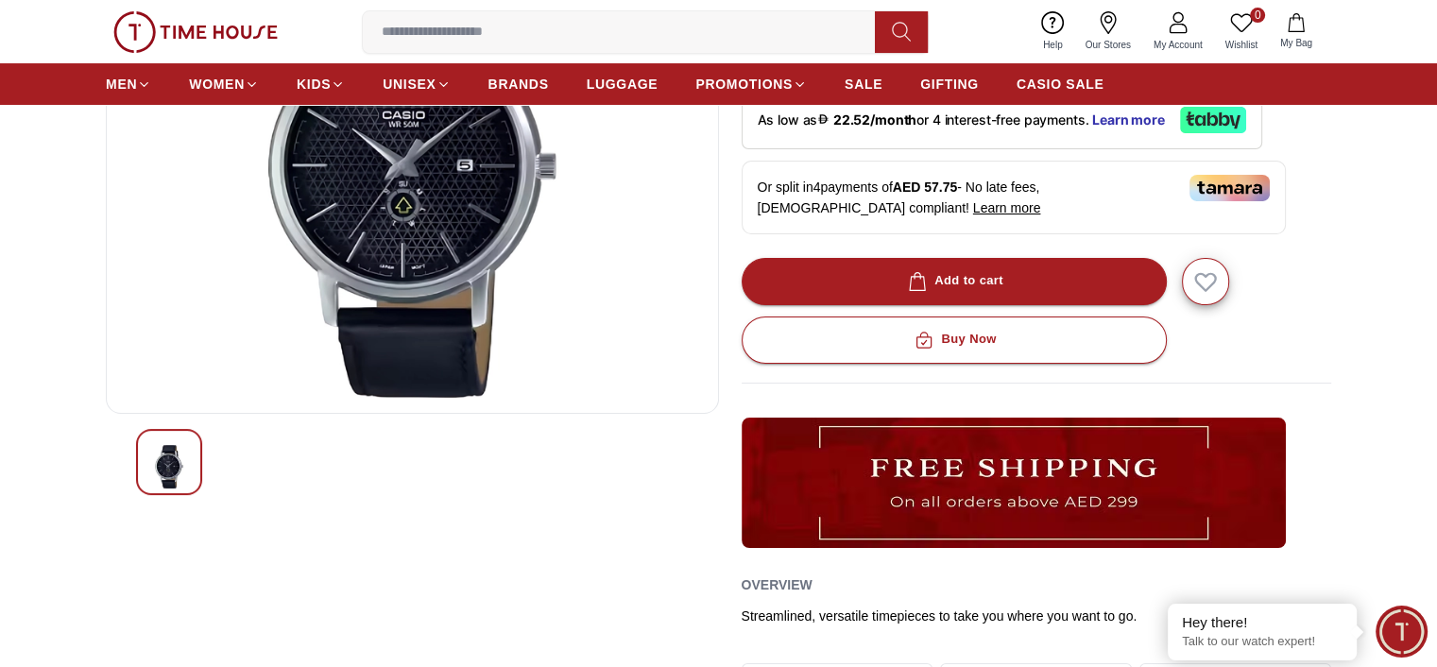
scroll to position [94, 0]
